Goal: Task Accomplishment & Management: Manage account settings

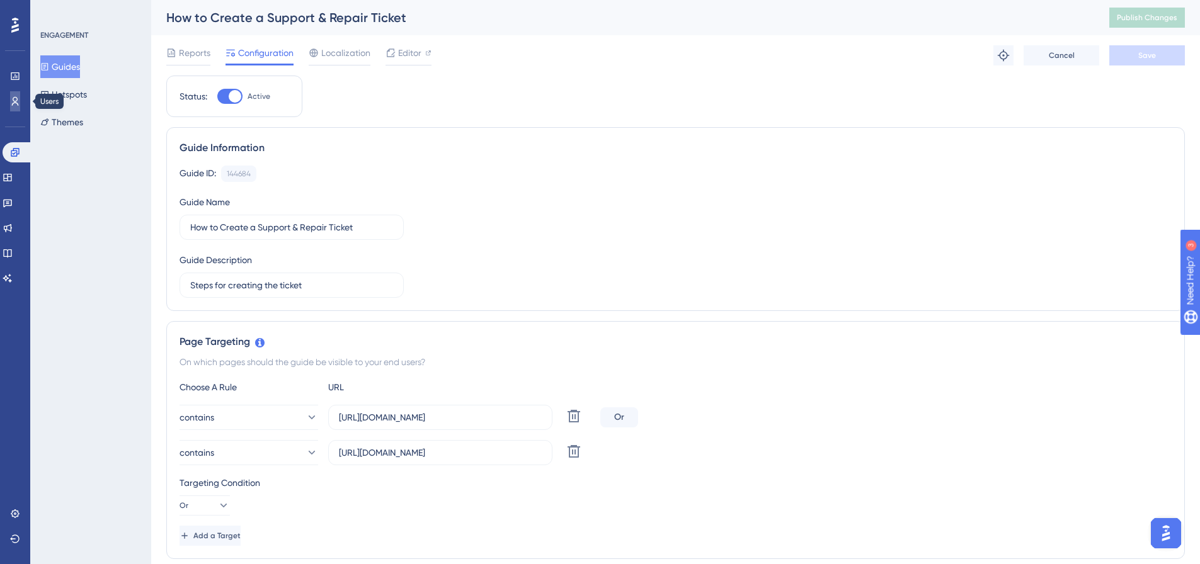
click at [14, 101] on icon at bounding box center [15, 101] width 7 height 9
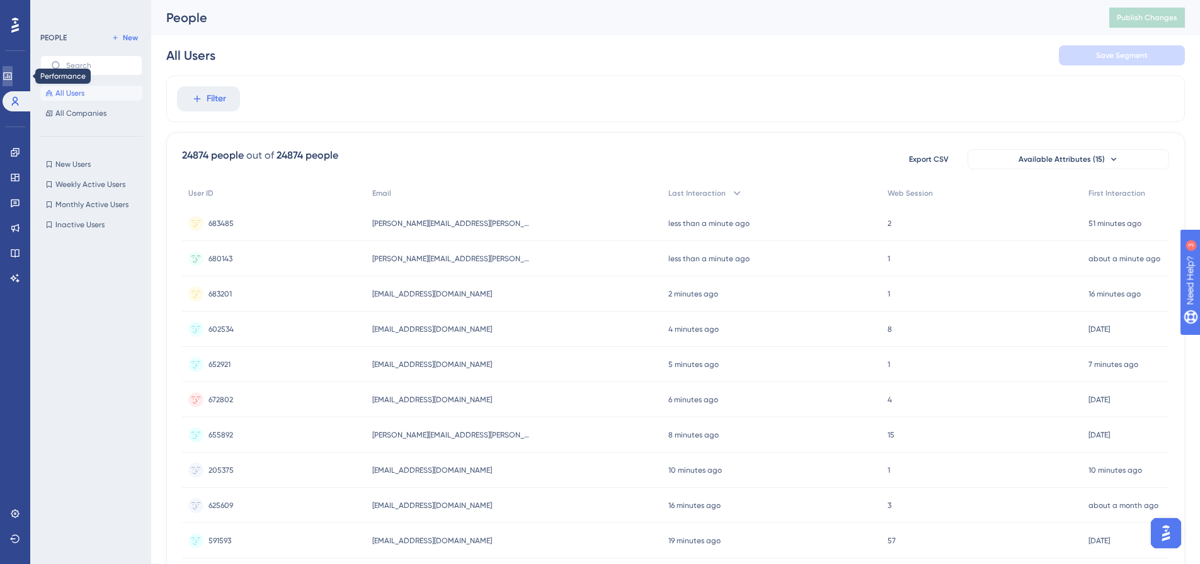
click at [12, 76] on icon at bounding box center [8, 76] width 10 height 10
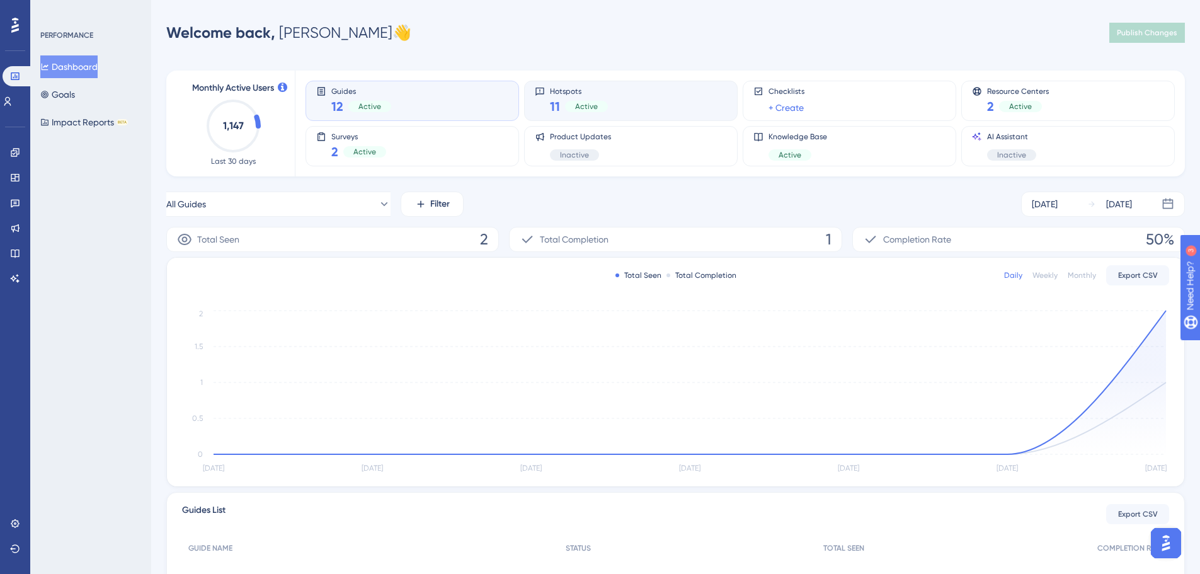
click at [592, 106] on span "Active" at bounding box center [586, 106] width 23 height 10
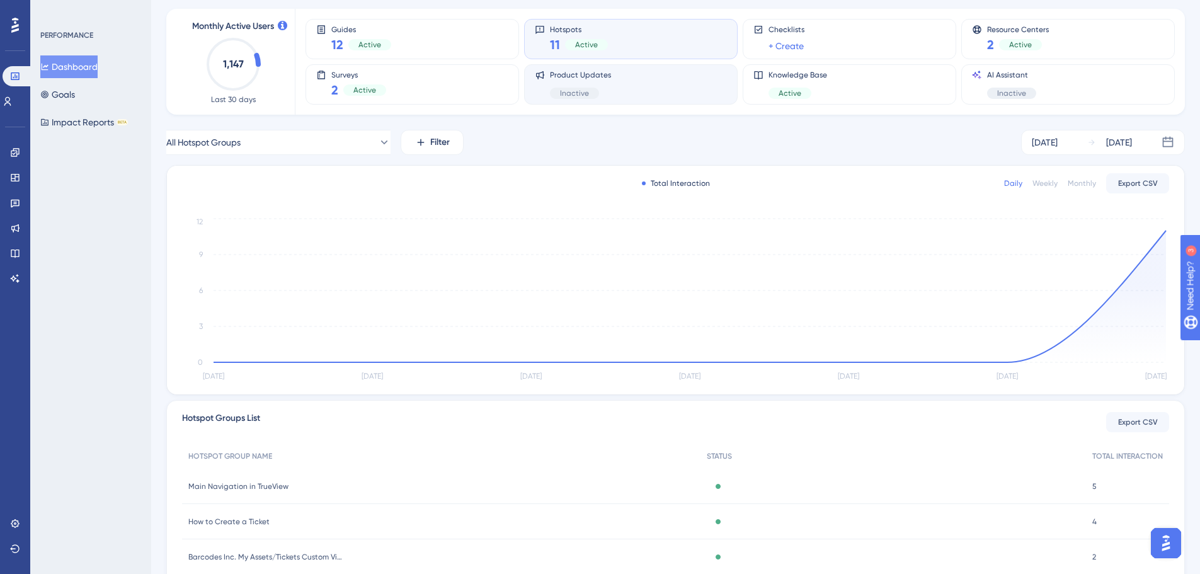
scroll to position [126, 0]
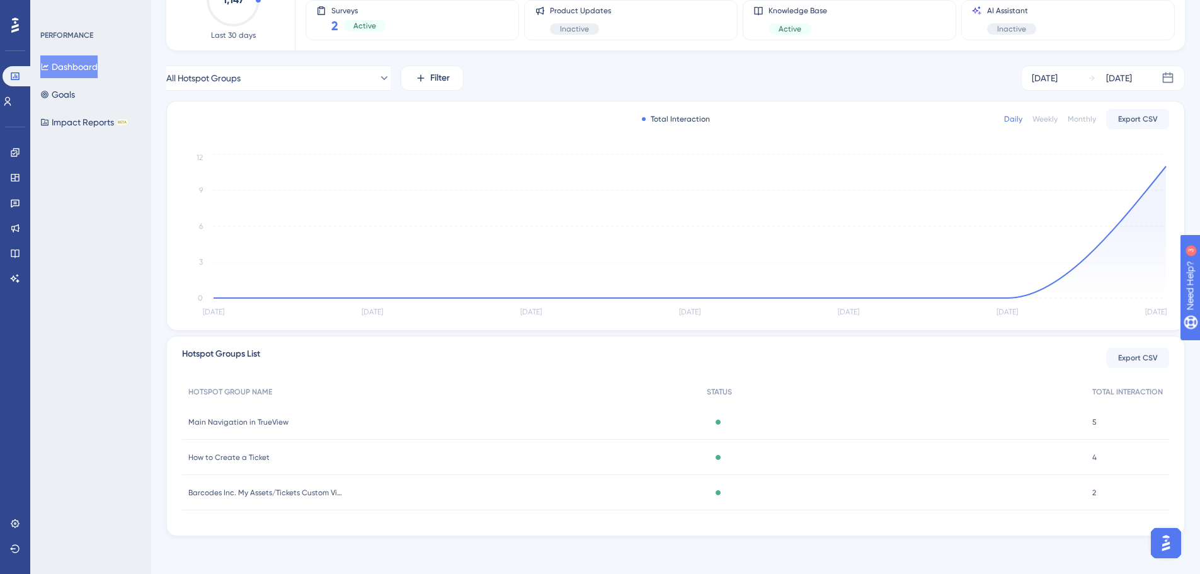
click at [258, 418] on span "Main Navigation in TrueView" at bounding box center [238, 422] width 100 height 10
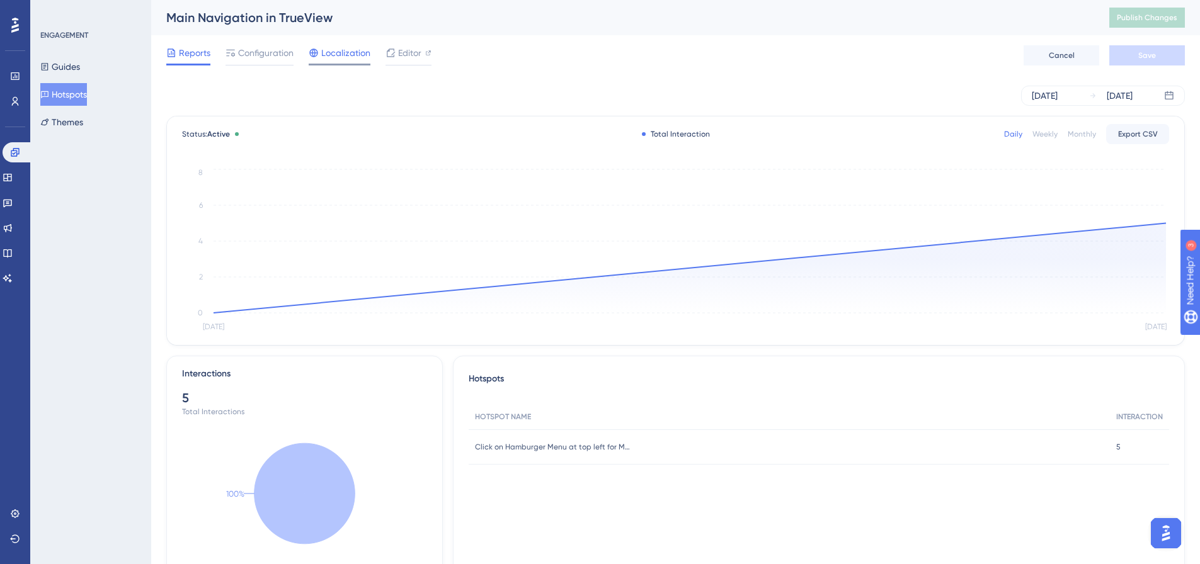
click at [333, 55] on span "Localization" at bounding box center [345, 52] width 49 height 15
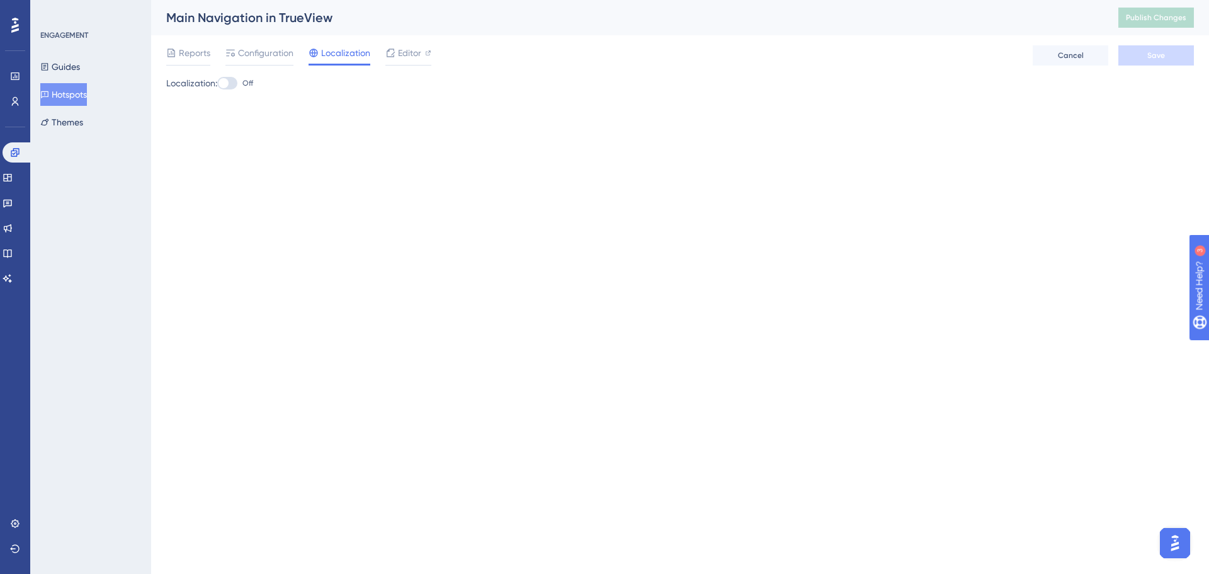
click at [229, 84] on div at bounding box center [224, 83] width 10 height 10
click at [217, 84] on input "Off" at bounding box center [217, 83] width 1 height 1
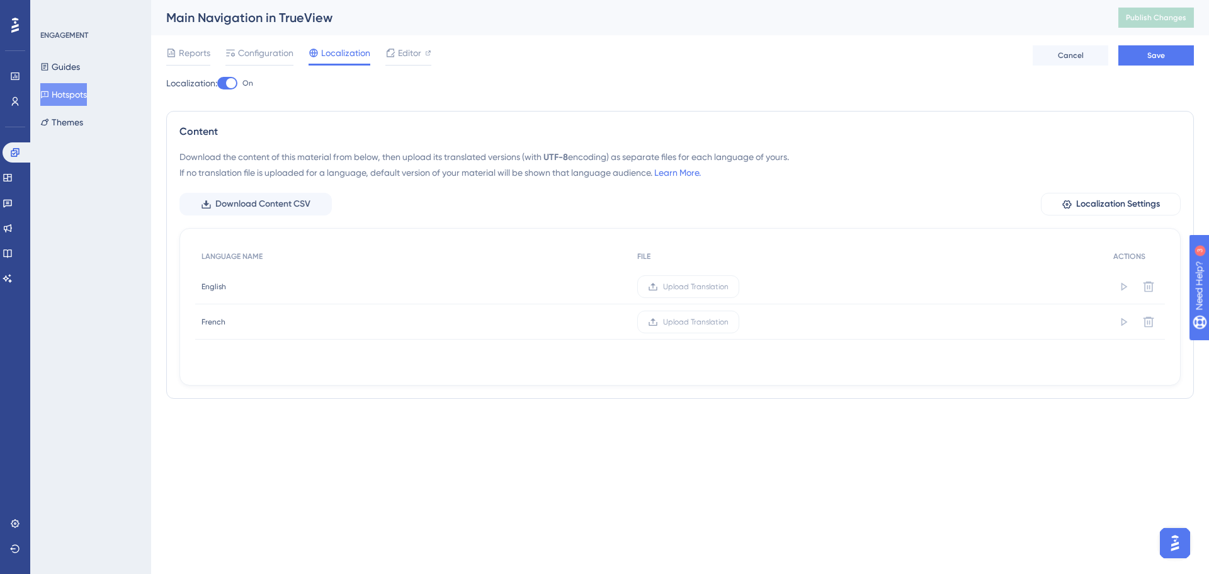
click at [231, 84] on div at bounding box center [231, 83] width 10 height 10
click at [217, 84] on input "On" at bounding box center [217, 83] width 1 height 1
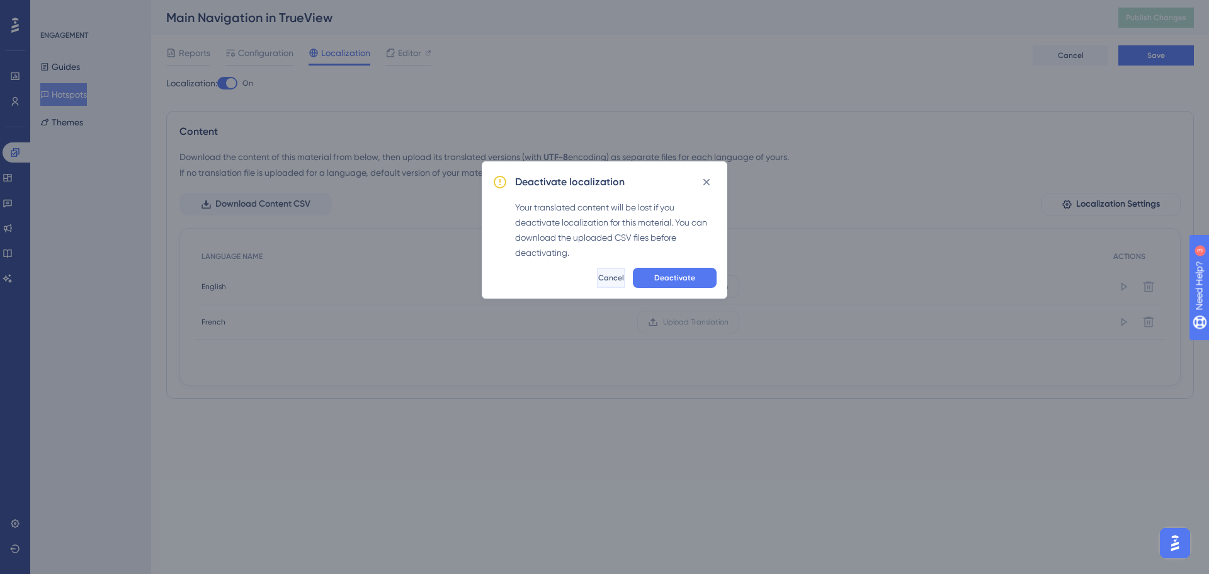
drag, startPoint x: 598, startPoint y: 272, endPoint x: 587, endPoint y: 270, distance: 11.5
click at [598, 273] on span "Cancel" at bounding box center [611, 278] width 26 height 10
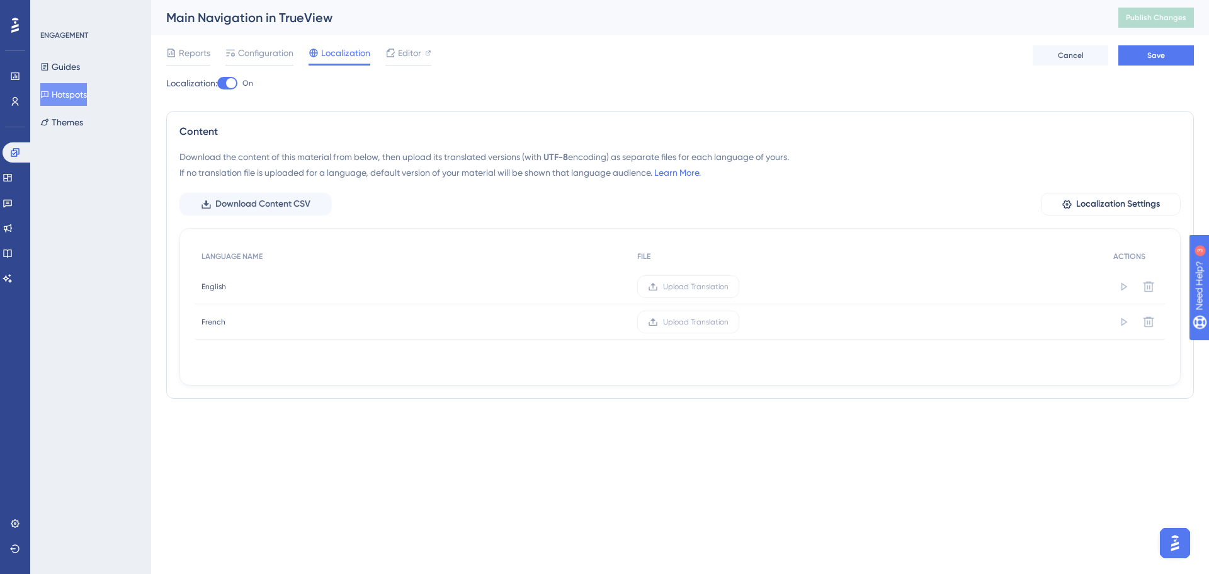
click at [234, 86] on div at bounding box center [231, 83] width 10 height 10
click at [217, 84] on input "On" at bounding box center [217, 83] width 1 height 1
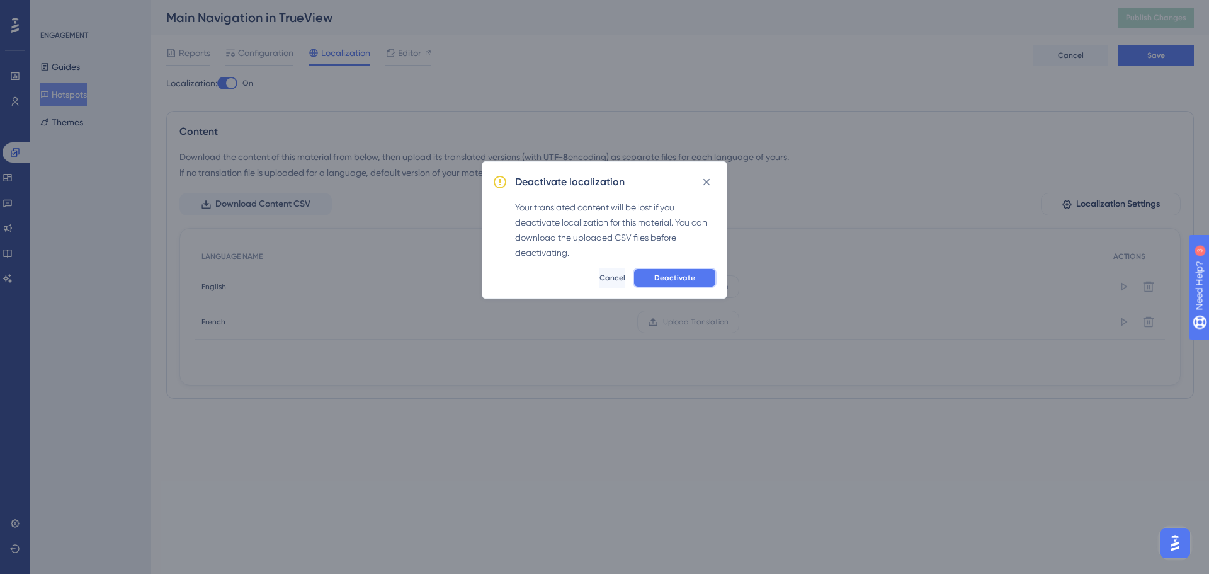
drag, startPoint x: 687, startPoint y: 275, endPoint x: 655, endPoint y: 265, distance: 34.3
click at [683, 275] on span "Deactivate" at bounding box center [675, 278] width 41 height 10
checkbox input "false"
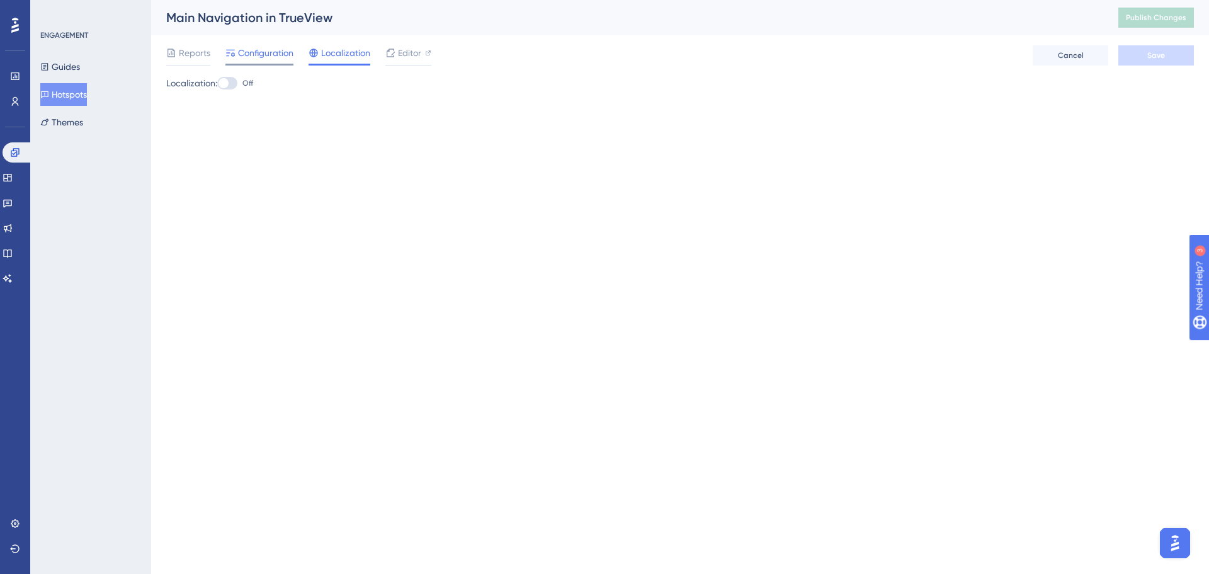
click at [253, 56] on span "Configuration" at bounding box center [265, 52] width 55 height 15
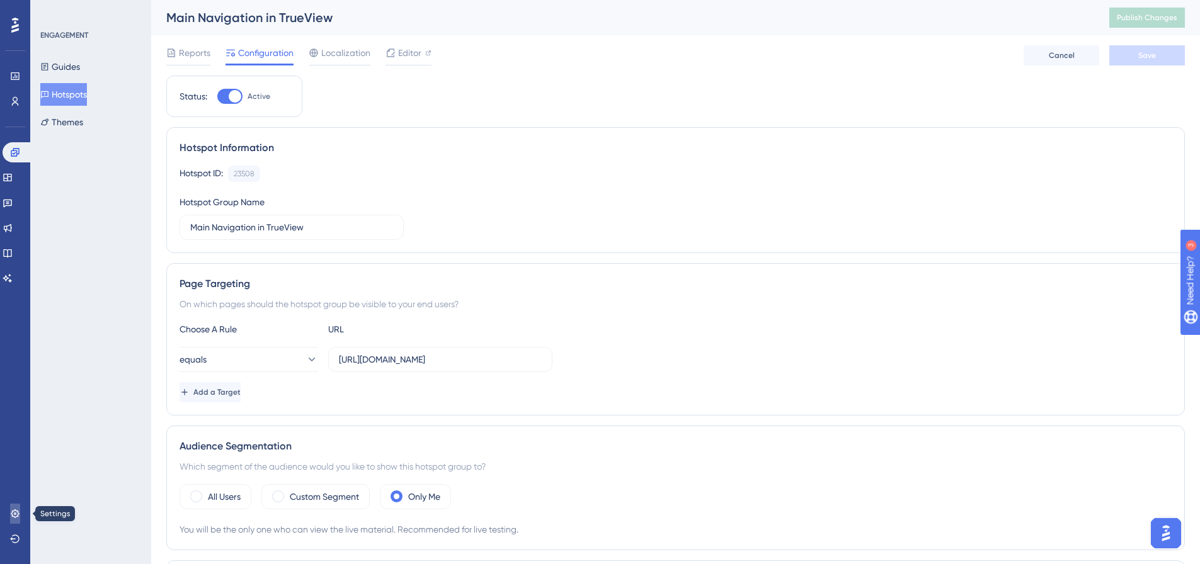
click at [14, 511] on icon at bounding box center [15, 514] width 8 height 8
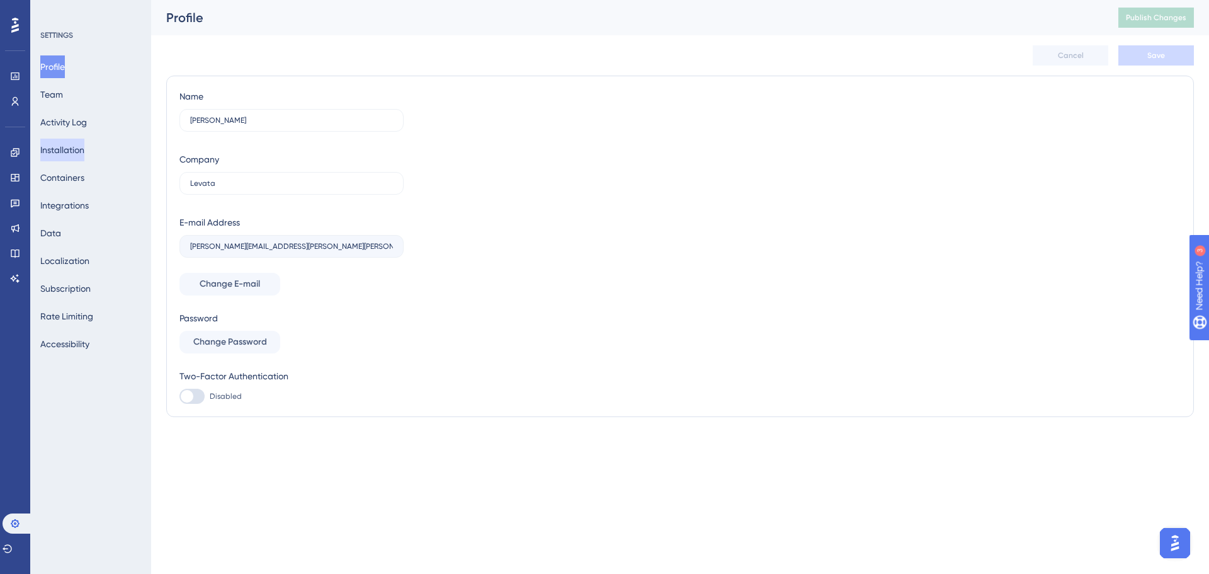
click at [63, 150] on button "Installation" at bounding box center [62, 150] width 44 height 23
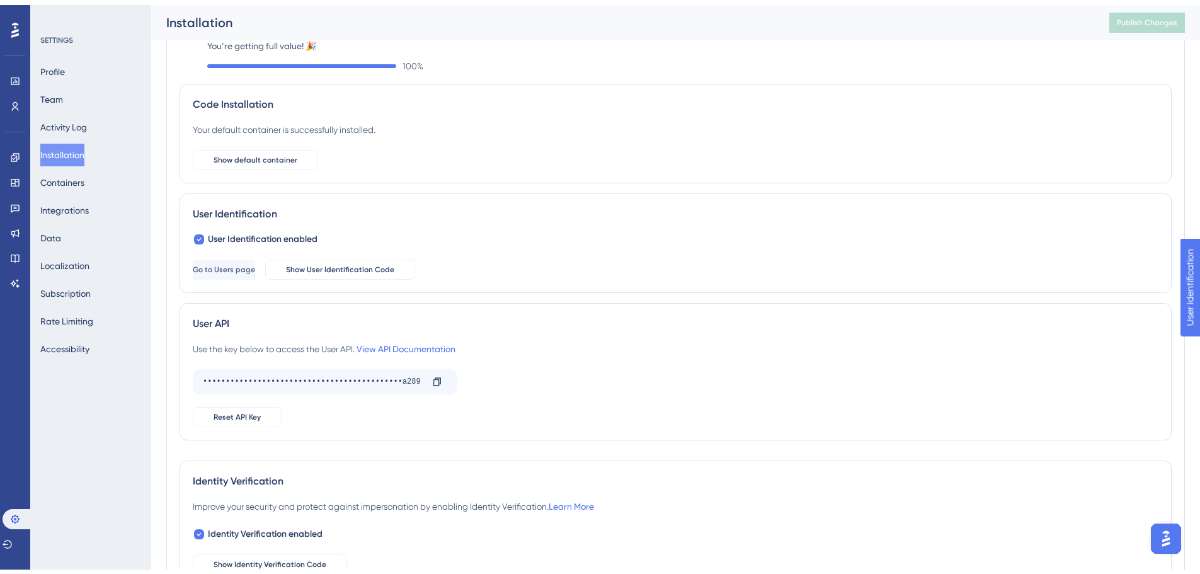
scroll to position [117, 0]
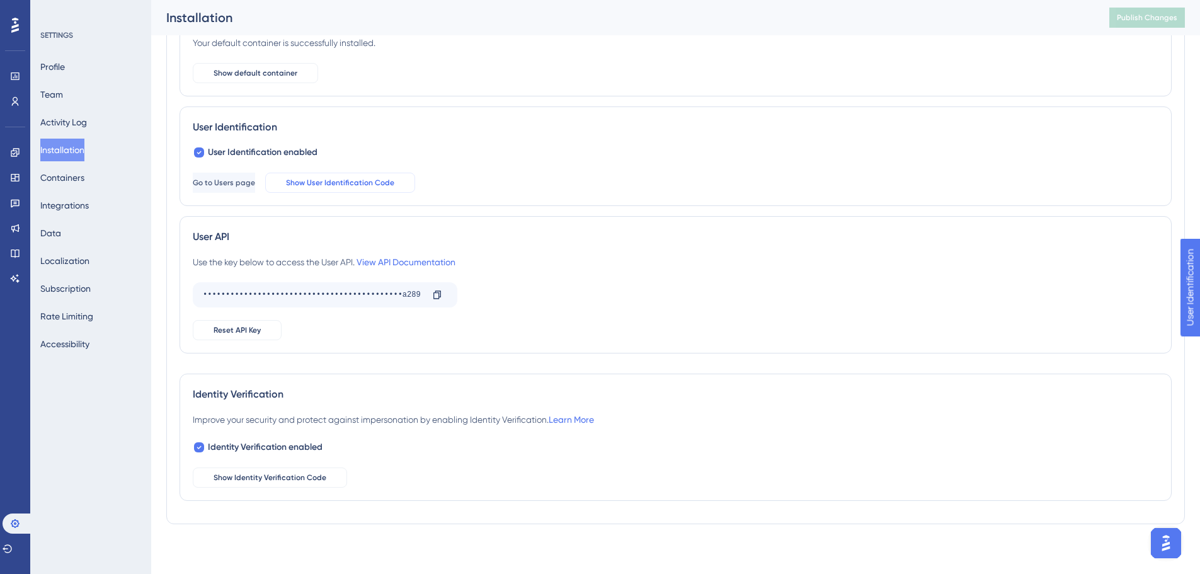
click at [365, 181] on span "Show User Identification Code" at bounding box center [340, 183] width 108 height 10
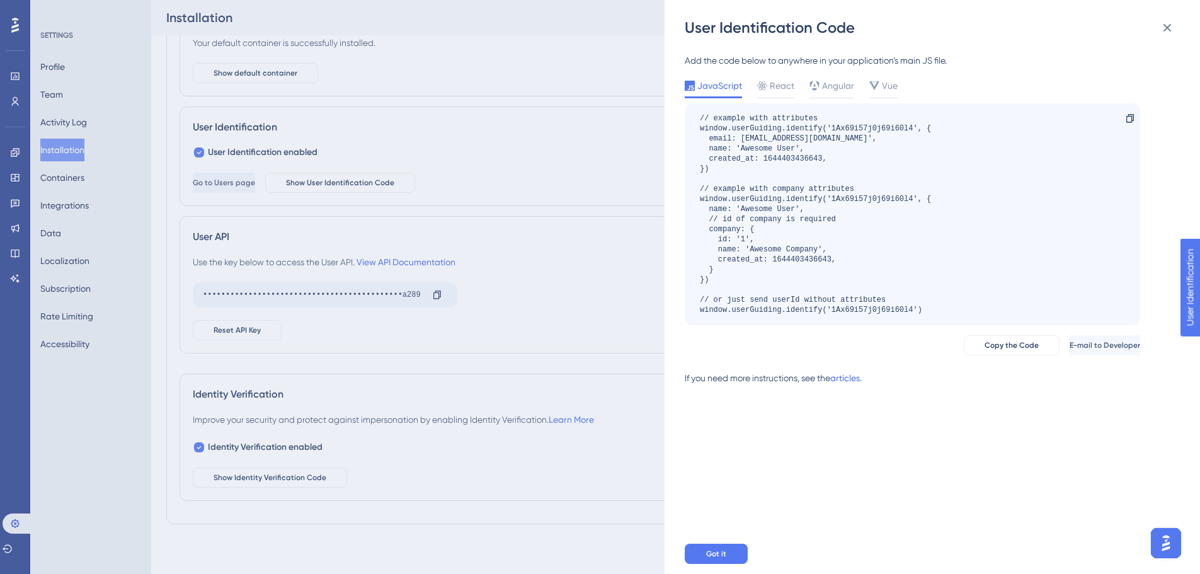
scroll to position [118, 0]
click at [1169, 28] on icon at bounding box center [1167, 27] width 15 height 15
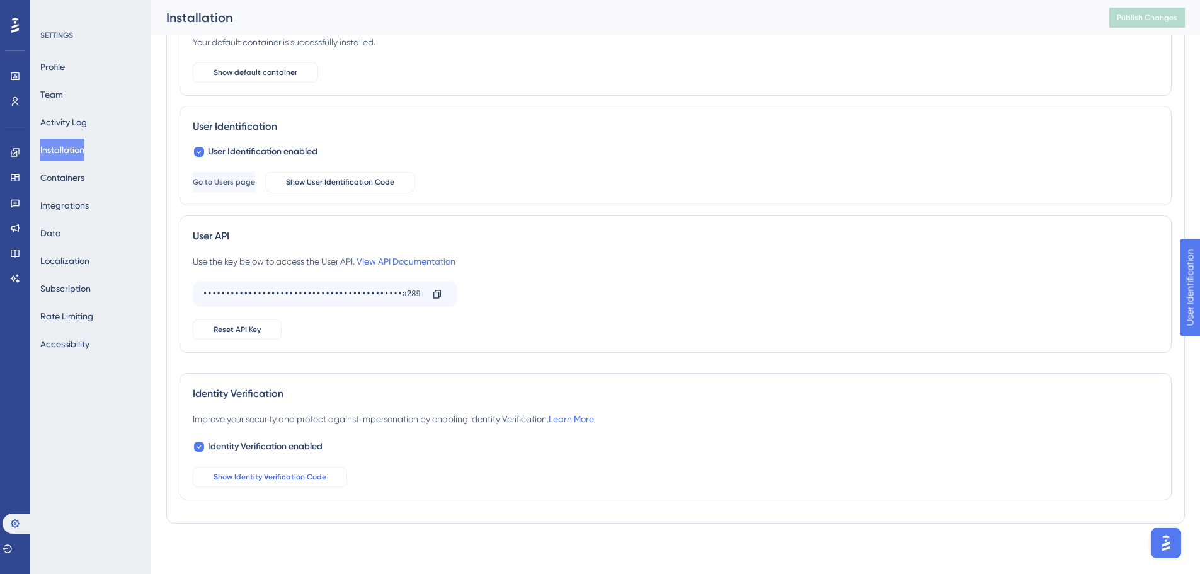
click at [244, 474] on span "Show Identity Verification Code" at bounding box center [270, 477] width 113 height 10
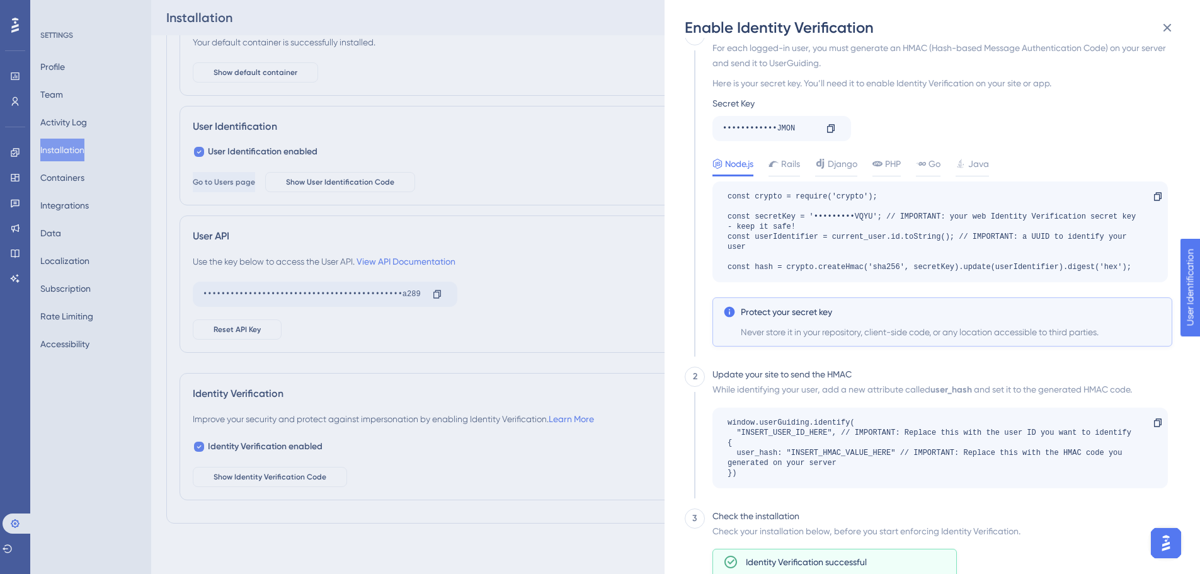
scroll to position [0, 0]
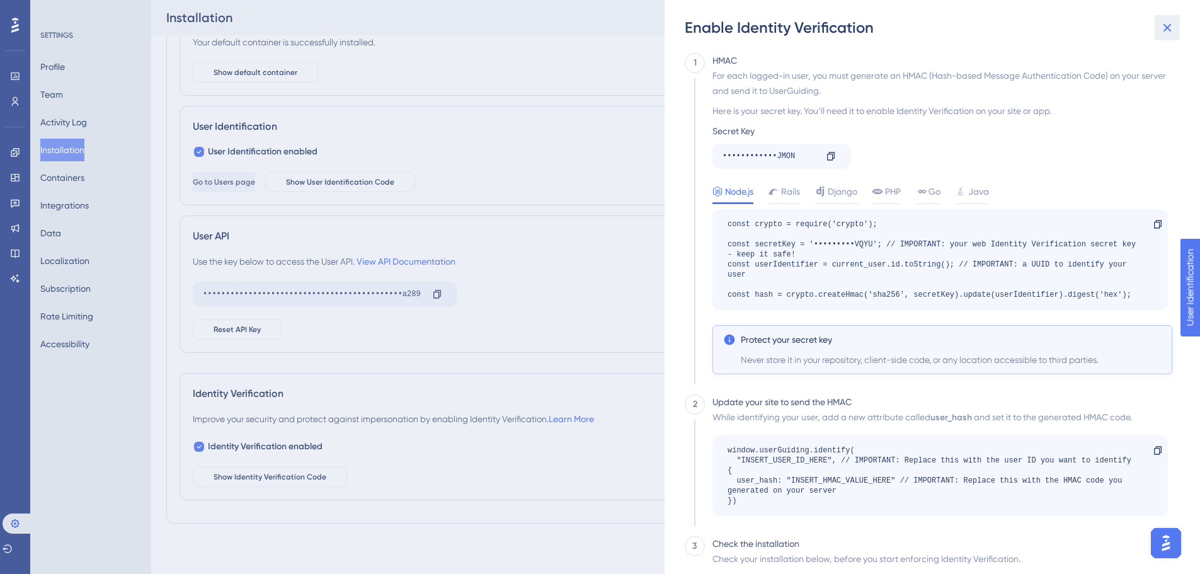
click at [1167, 28] on icon at bounding box center [1167, 28] width 8 height 8
